Goal: Check status: Check status

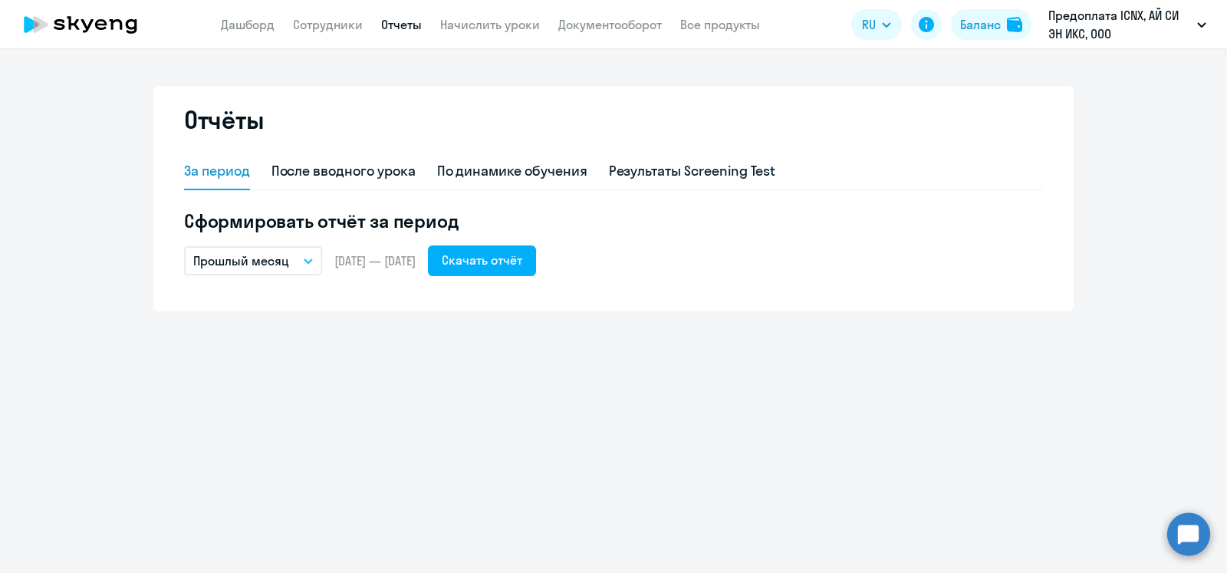
click at [512, 388] on div "Отчёты За период После вводного урока По динамике обучения Результаты Screening…" at bounding box center [613, 311] width 1227 height 524
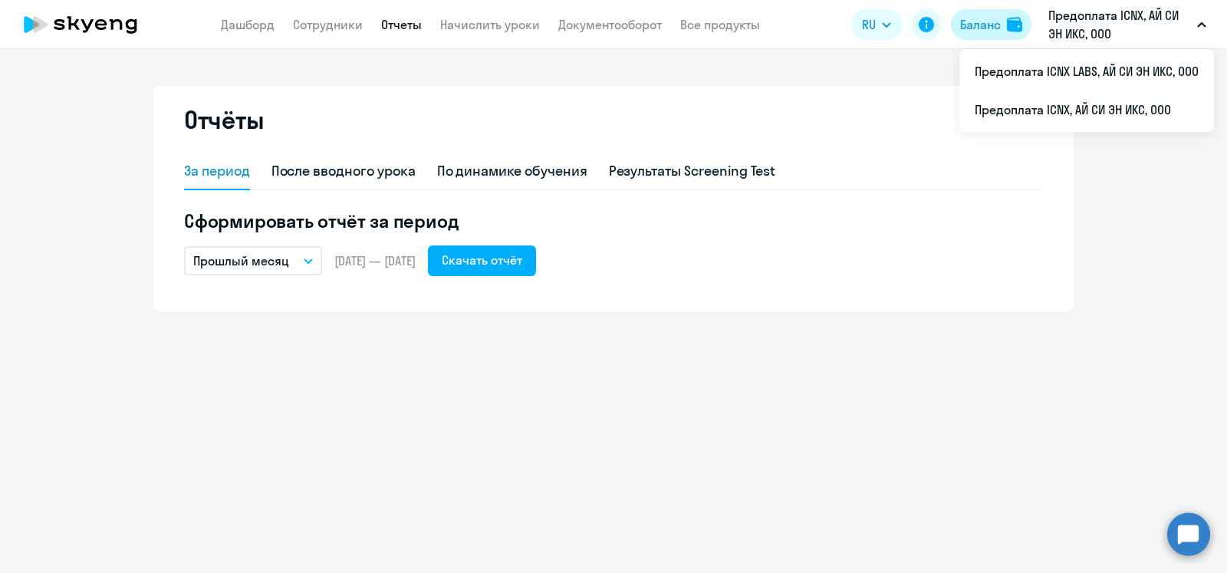
click at [996, 27] on div "Баланс" at bounding box center [981, 24] width 41 height 18
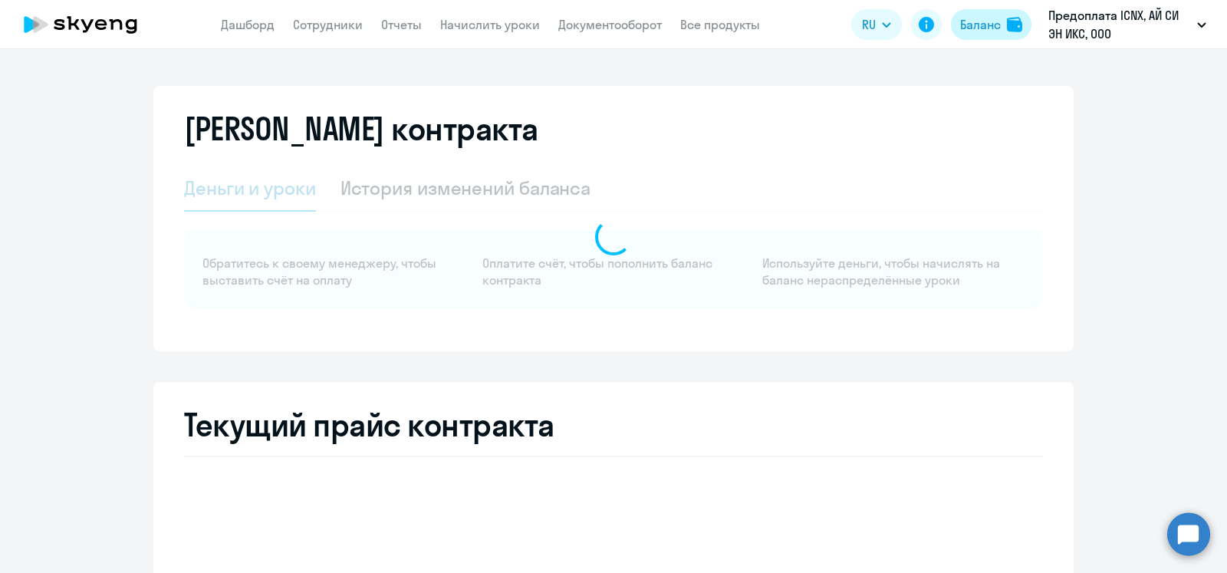
select select "english_adult_not_native_speaker"
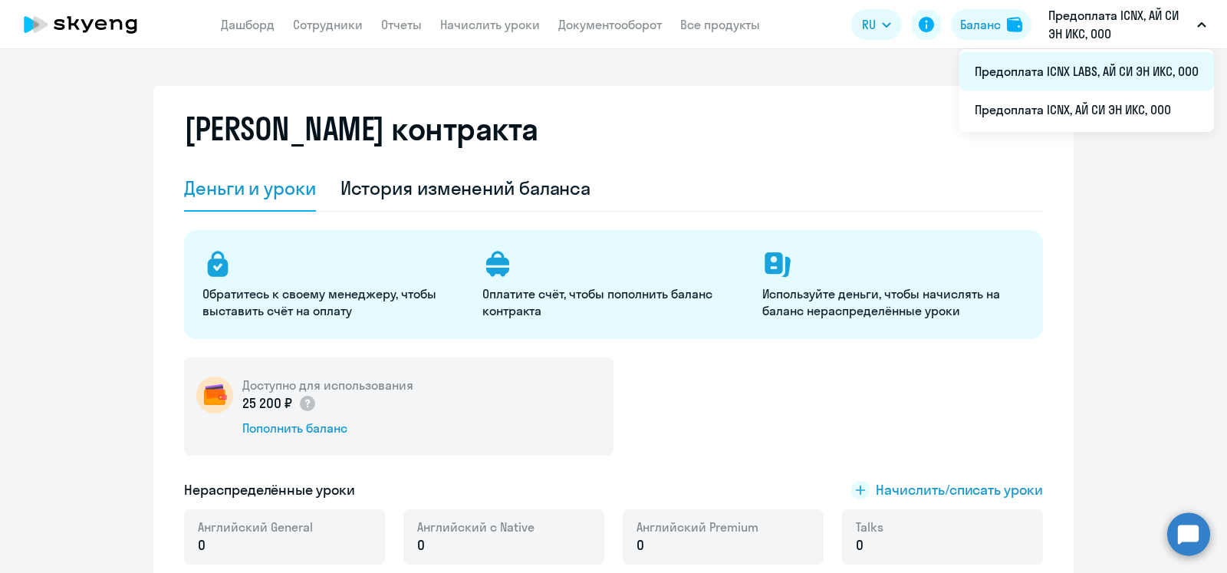
click at [1103, 77] on li "Предоплата ICNX LABS, АЙ СИ ЭН ИКС, ООО" at bounding box center [1087, 71] width 255 height 38
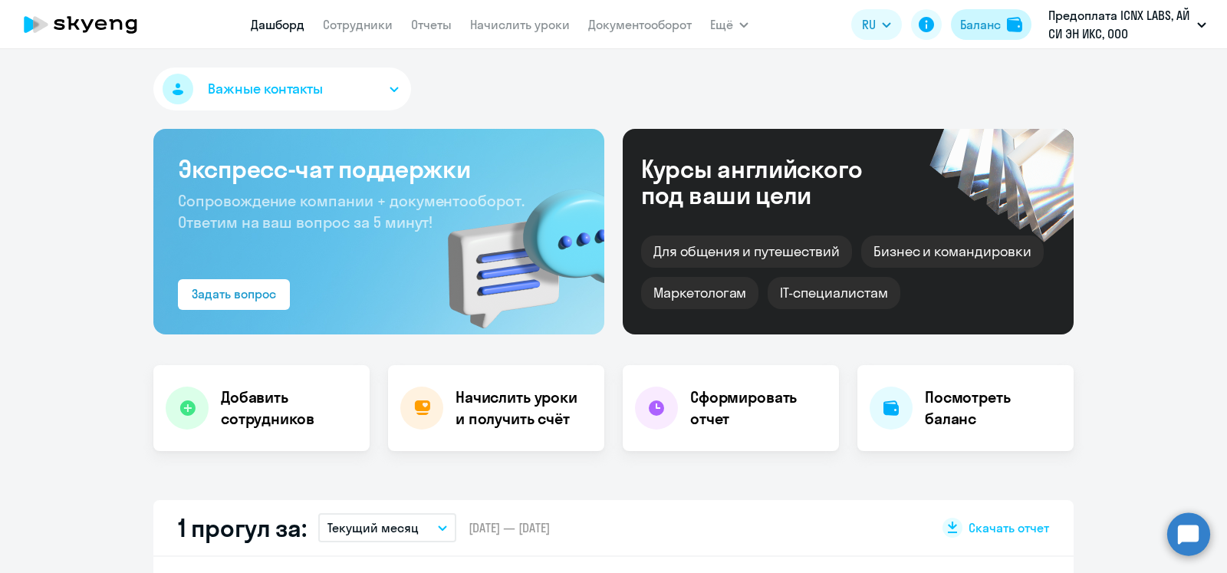
click at [987, 26] on div "Баланс" at bounding box center [981, 24] width 41 height 18
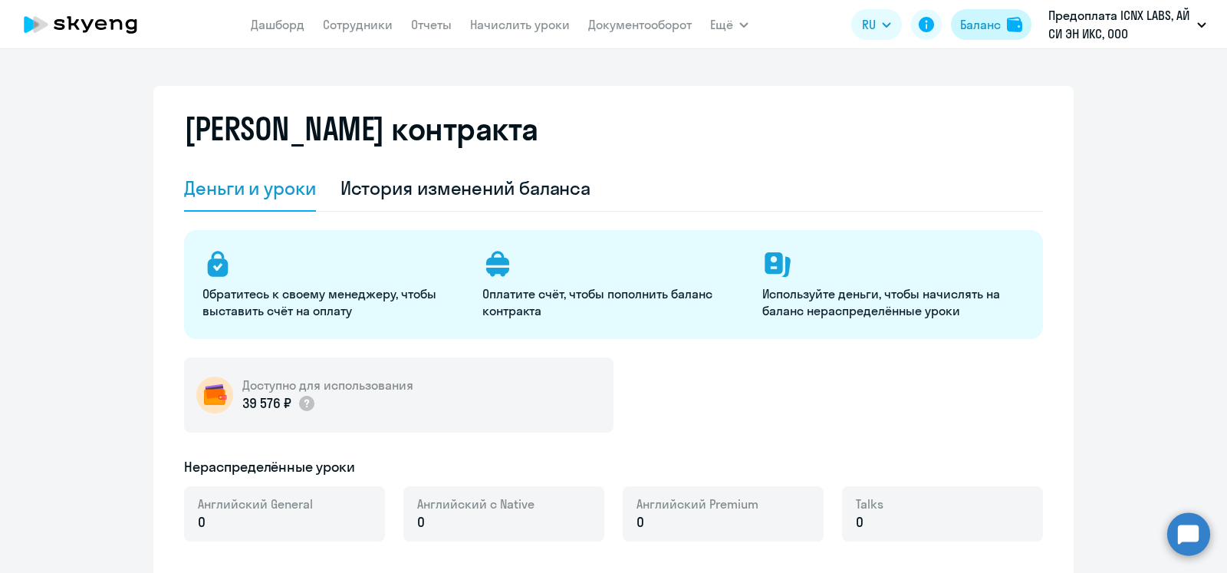
select select "english_adult_not_native_speaker"
